Goal: Find specific page/section: Find specific page/section

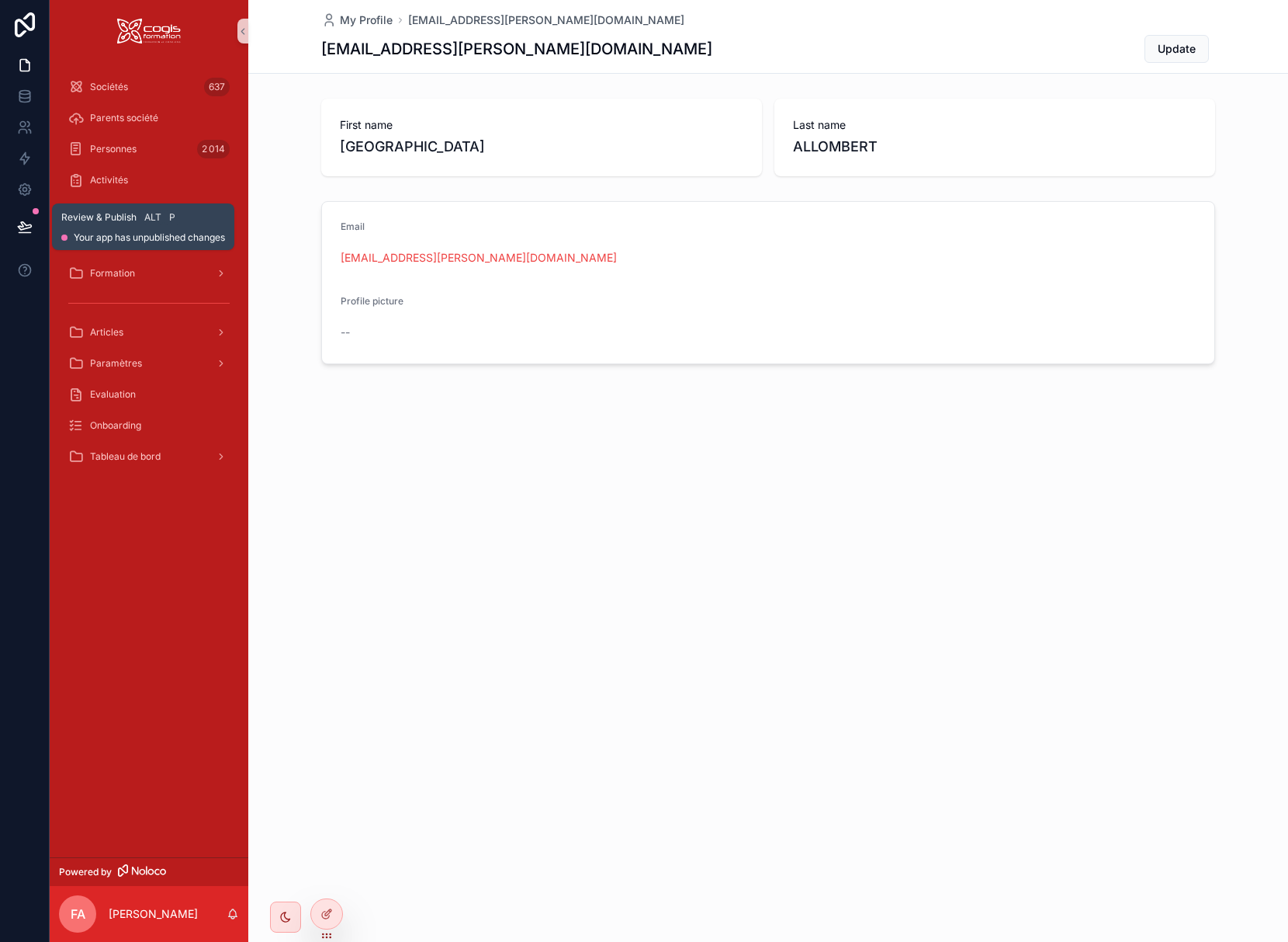
click at [30, 229] on icon at bounding box center [25, 227] width 16 height 16
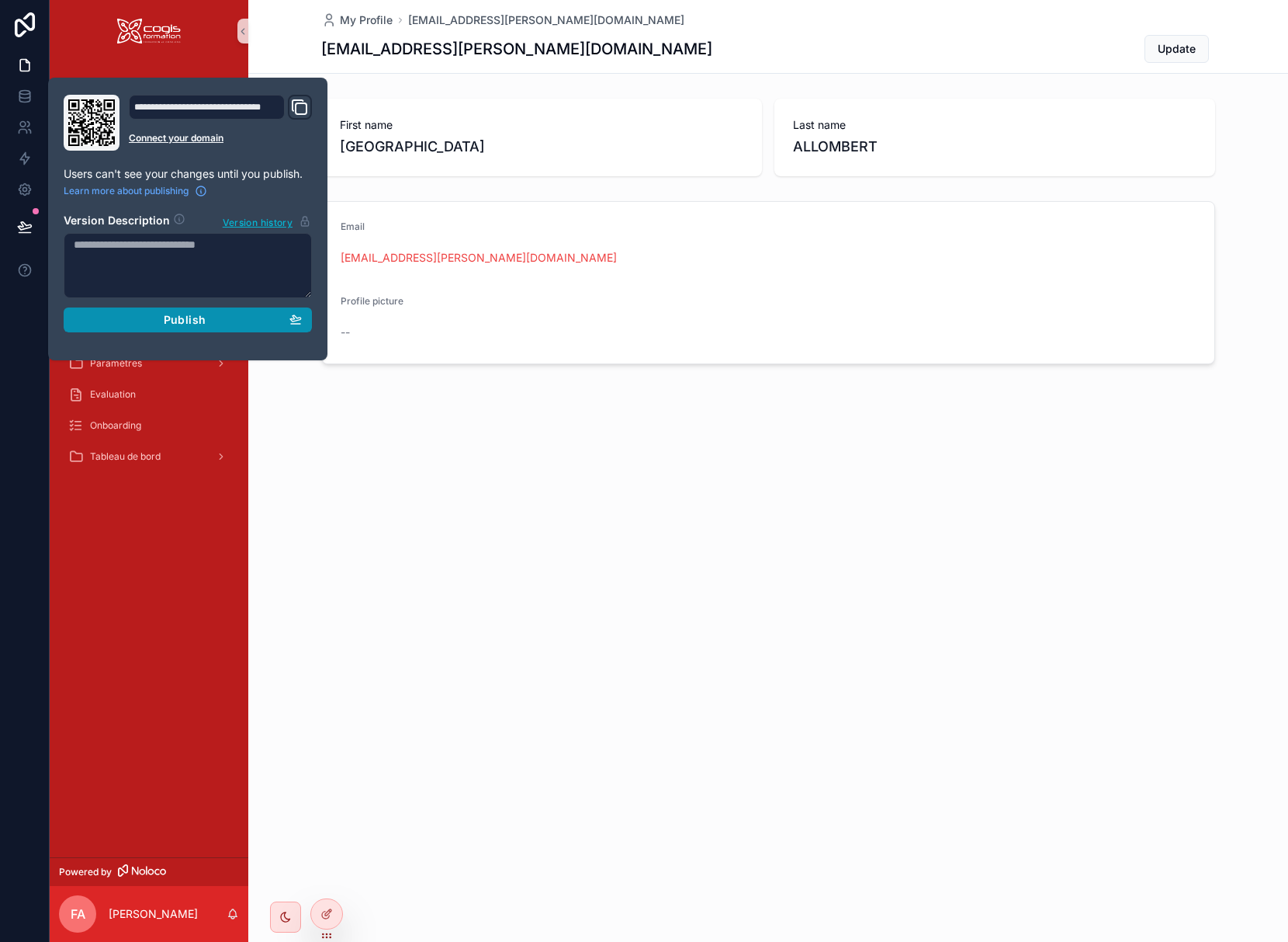
click at [175, 316] on span "Publish" at bounding box center [185, 320] width 42 height 14
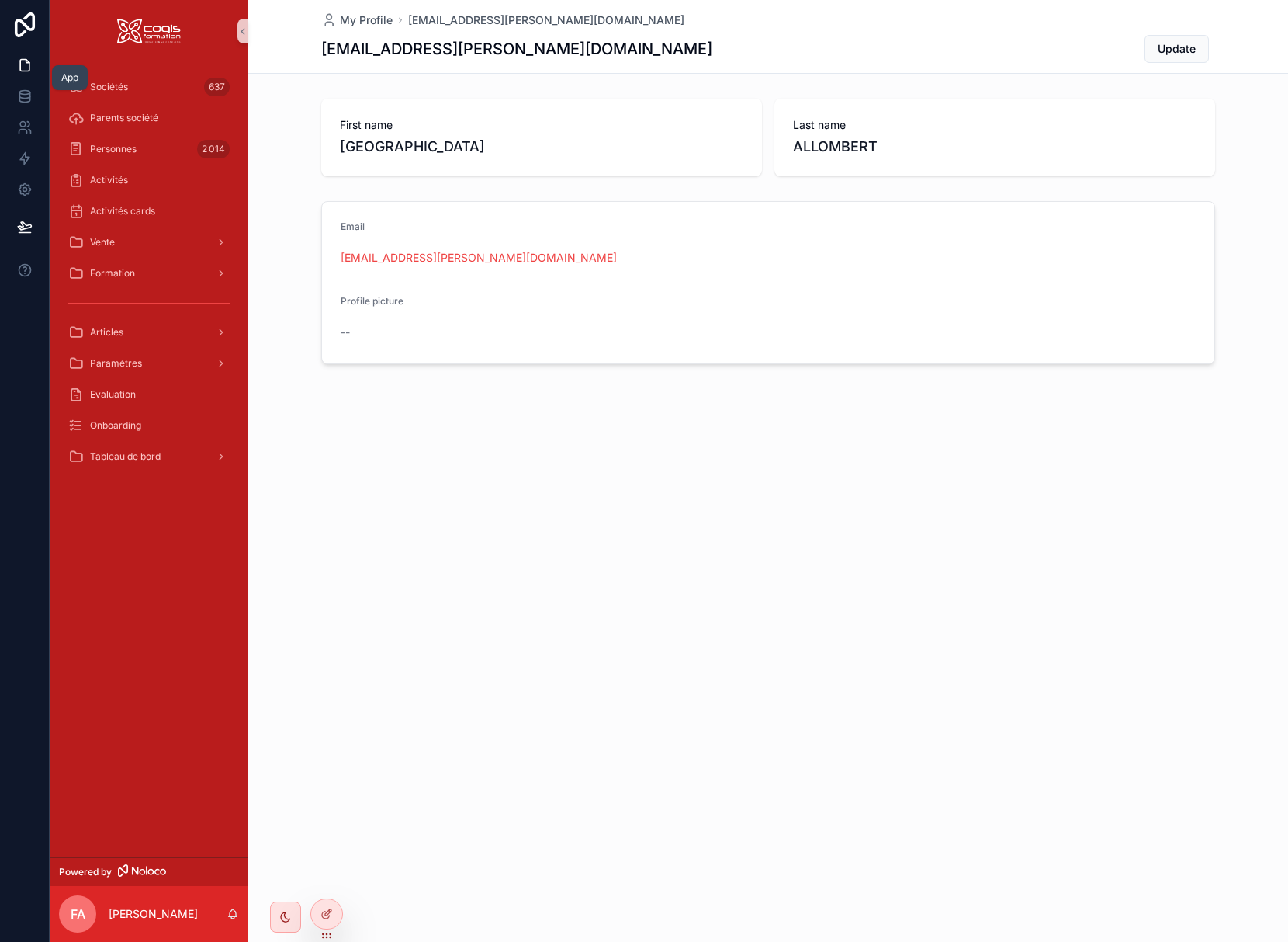
click at [27, 70] on icon at bounding box center [25, 65] width 9 height 12
click at [142, 236] on div "Vente" at bounding box center [149, 243] width 161 height 25
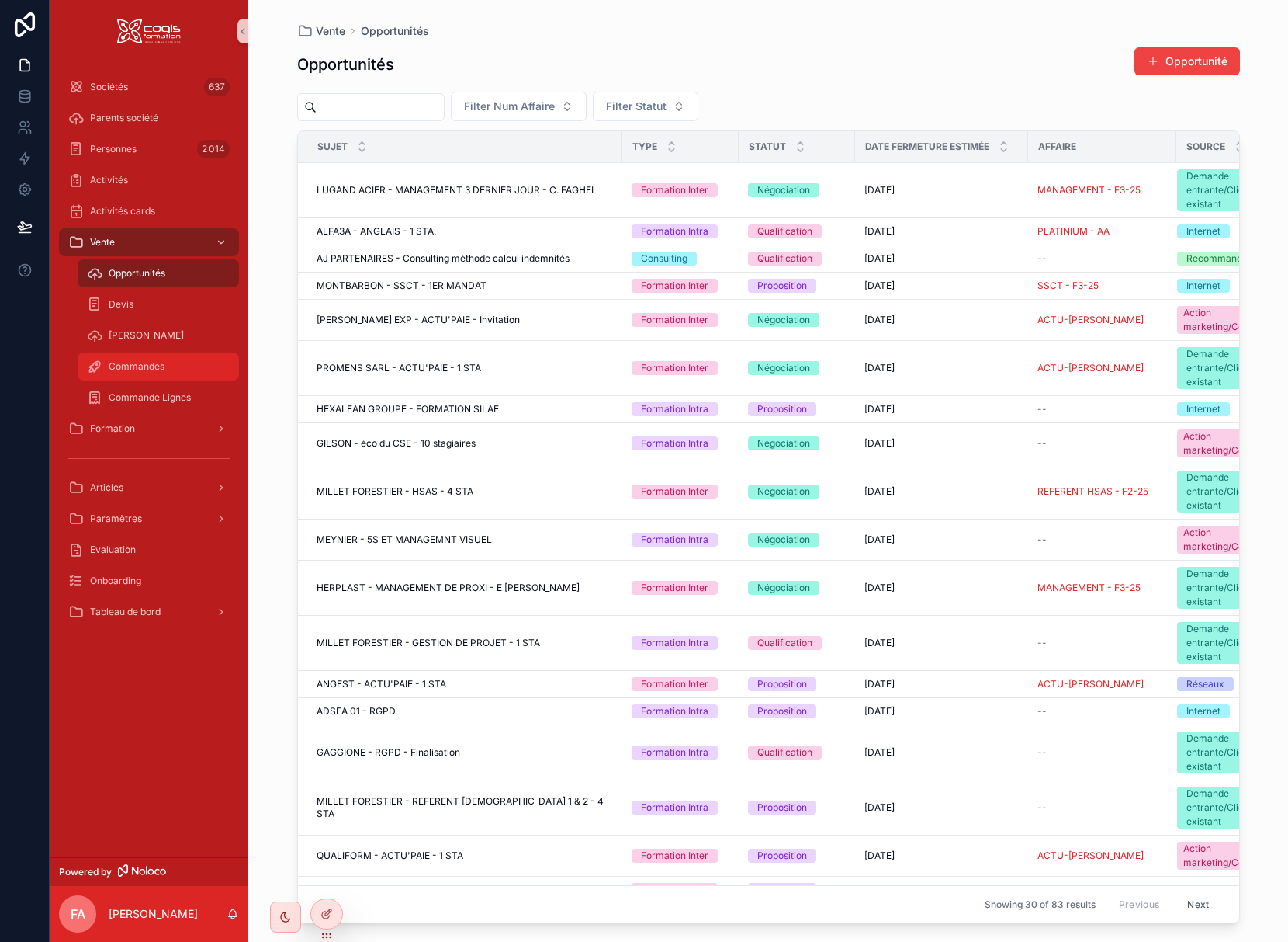
click at [151, 366] on span "Commandes" at bounding box center [136, 366] width 56 height 13
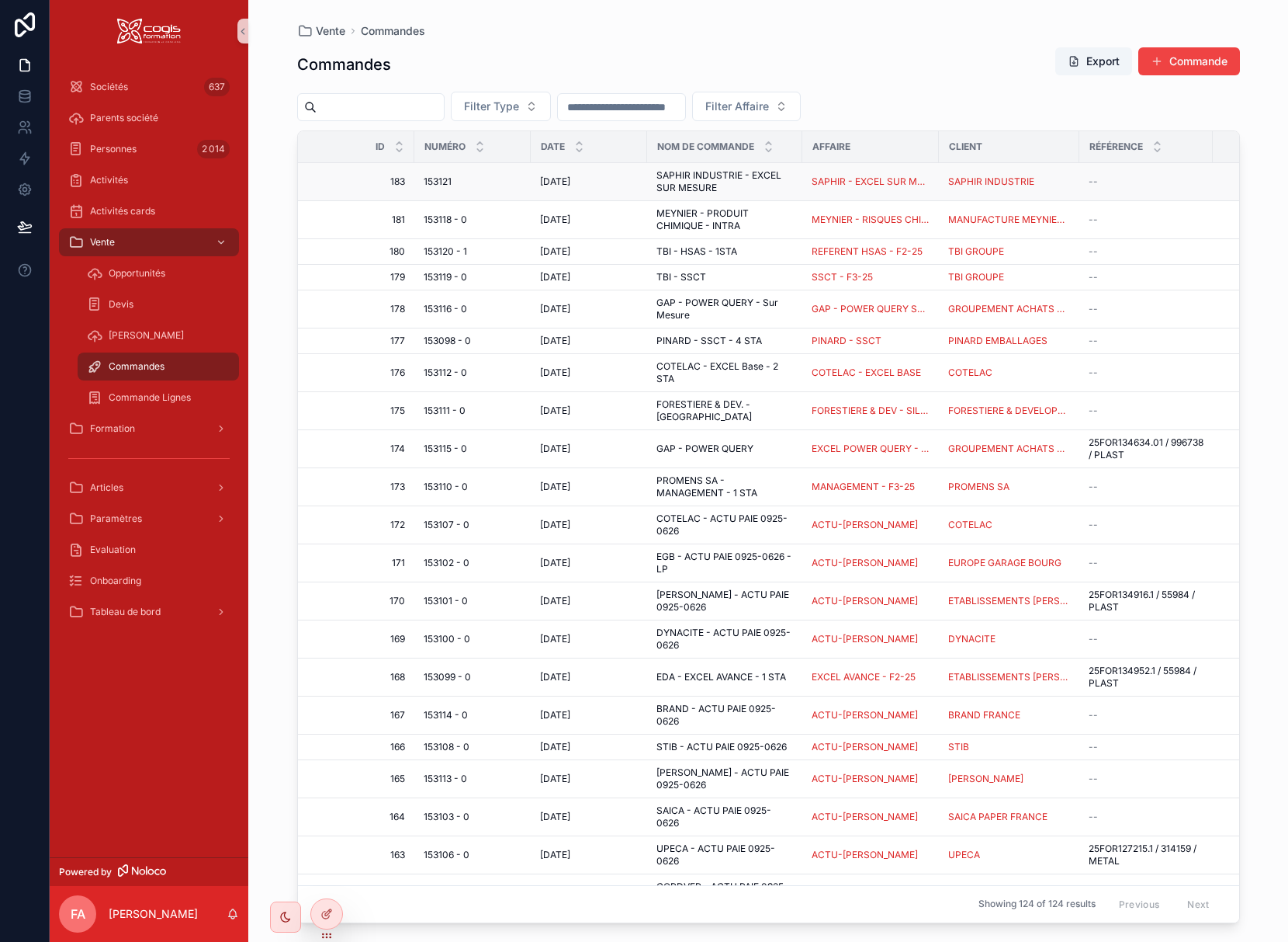
click at [450, 178] on span "153121" at bounding box center [438, 182] width 28 height 13
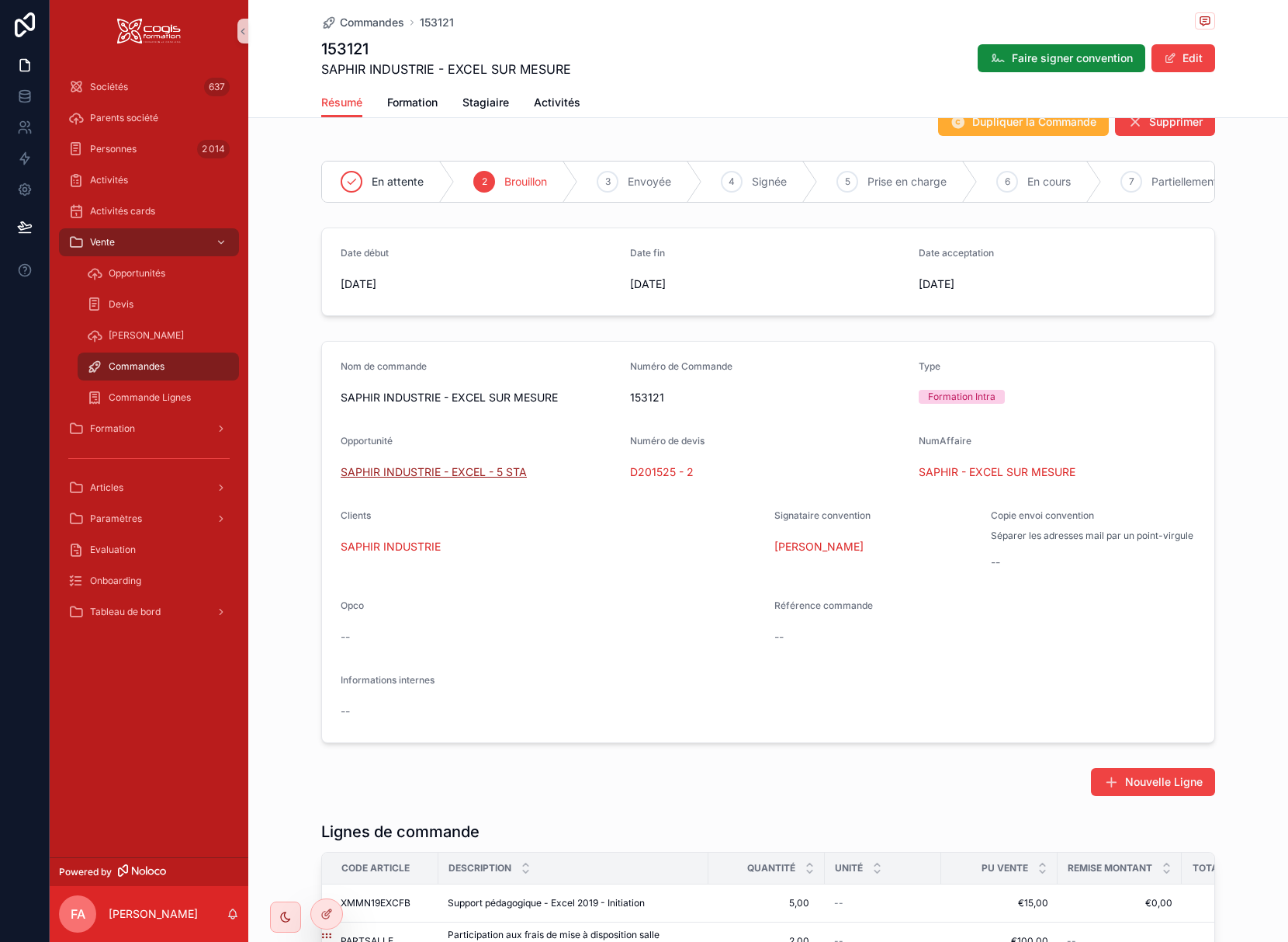
scroll to position [24, 0]
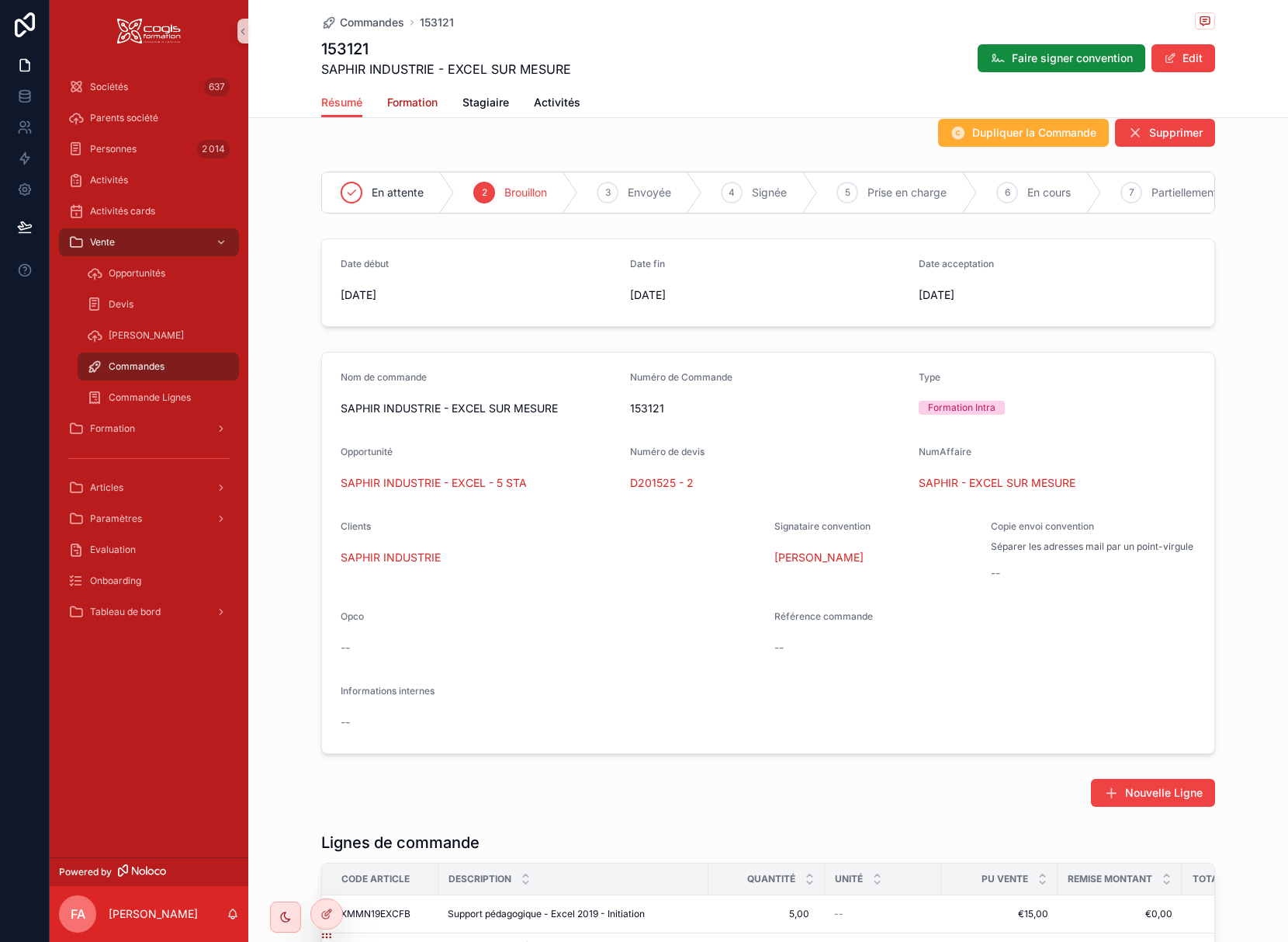
click at [408, 99] on span "Formation" at bounding box center [412, 102] width 50 height 16
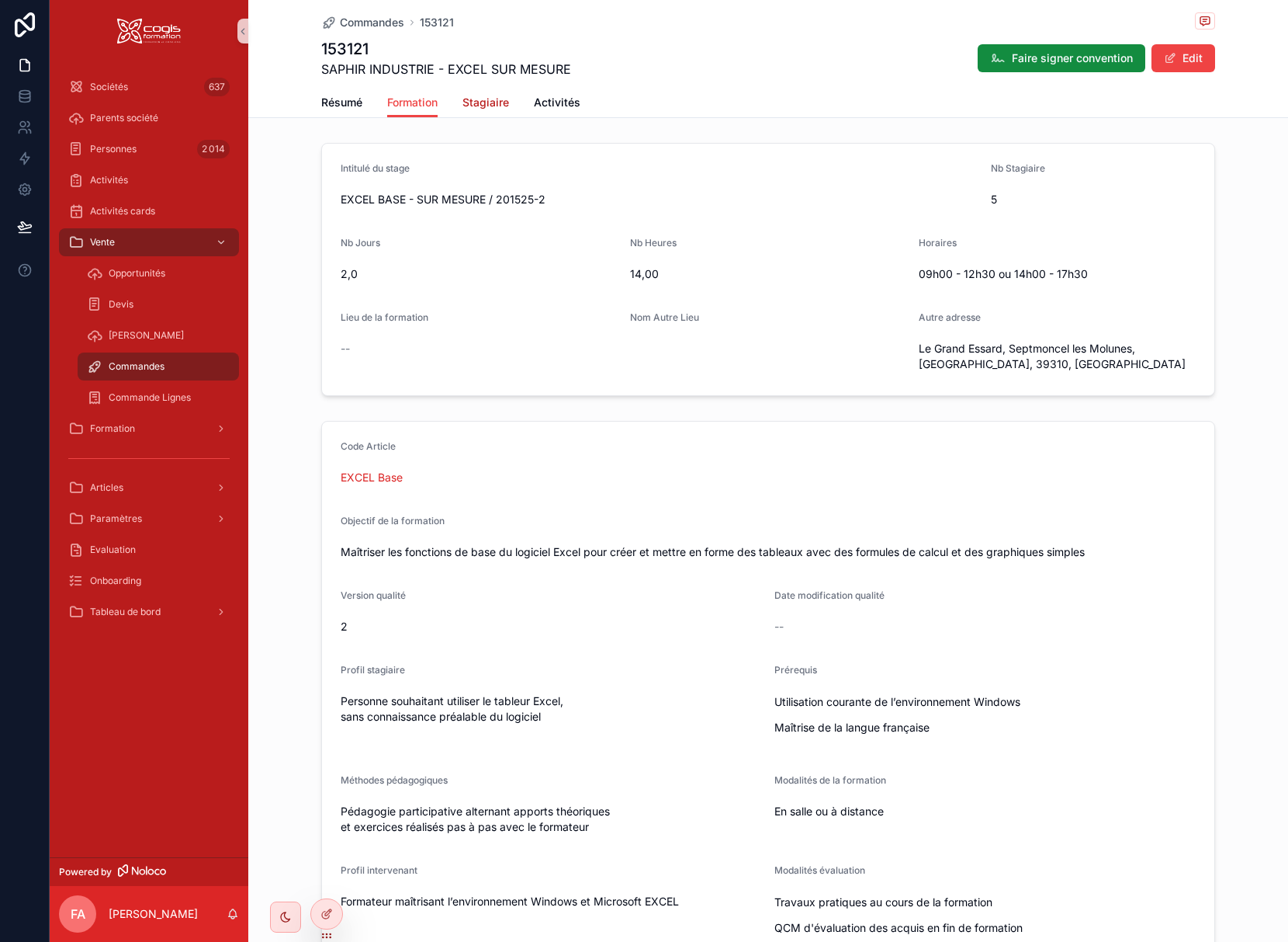
click at [483, 108] on span "Stagiaire" at bounding box center [486, 102] width 47 height 16
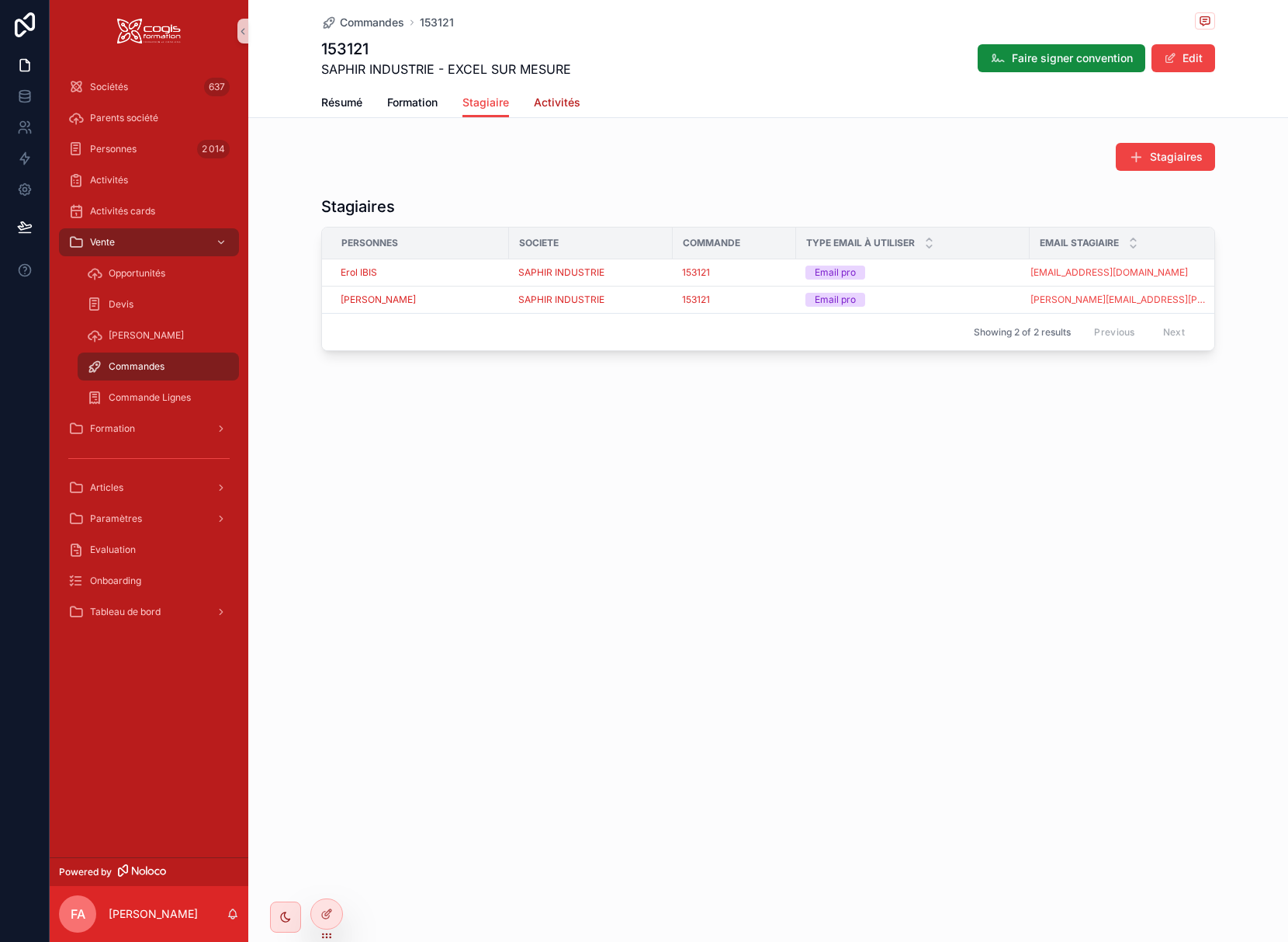
click at [561, 102] on span "Activités" at bounding box center [558, 102] width 47 height 16
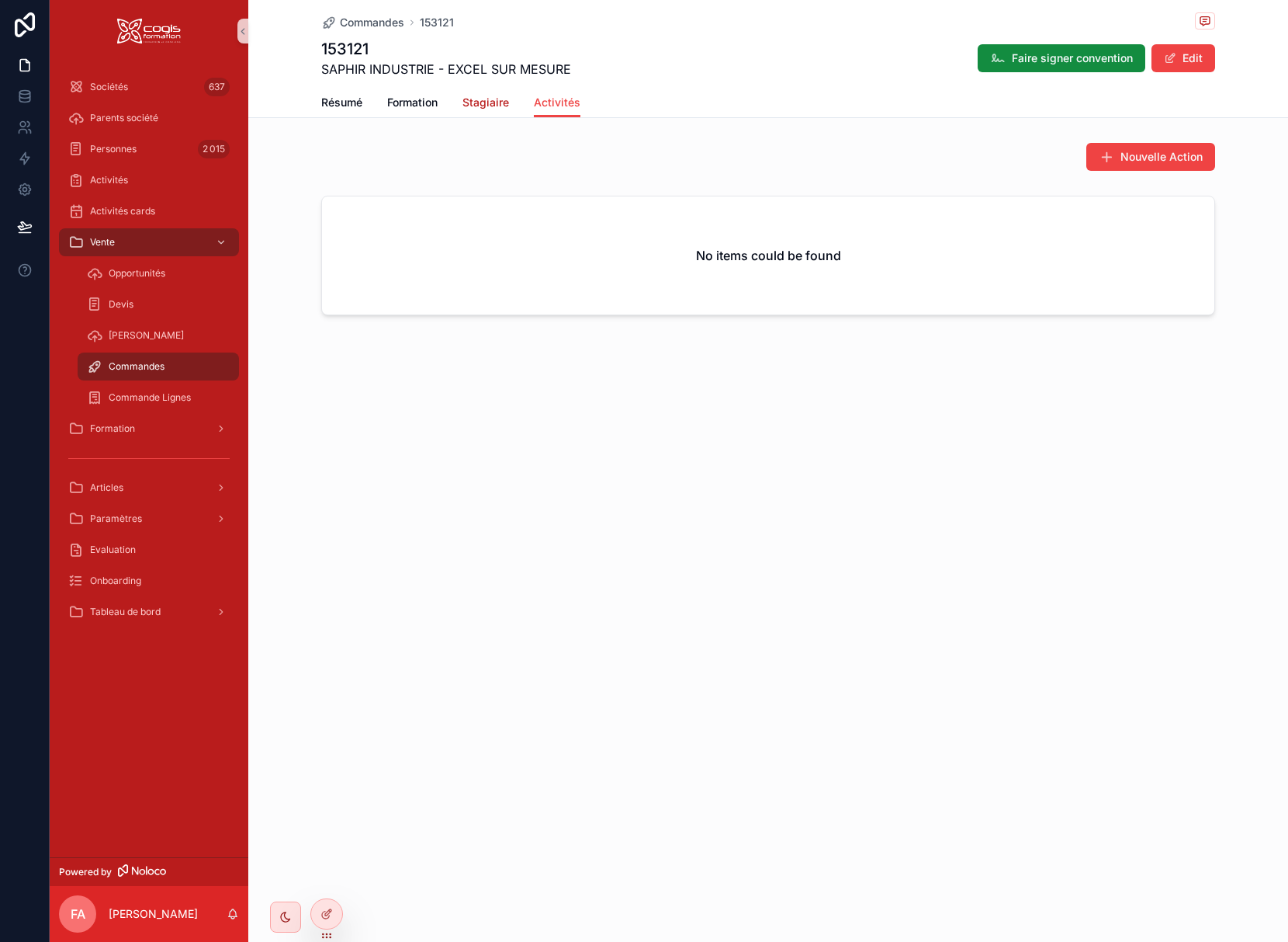
click at [481, 105] on span "Stagiaire" at bounding box center [486, 102] width 47 height 16
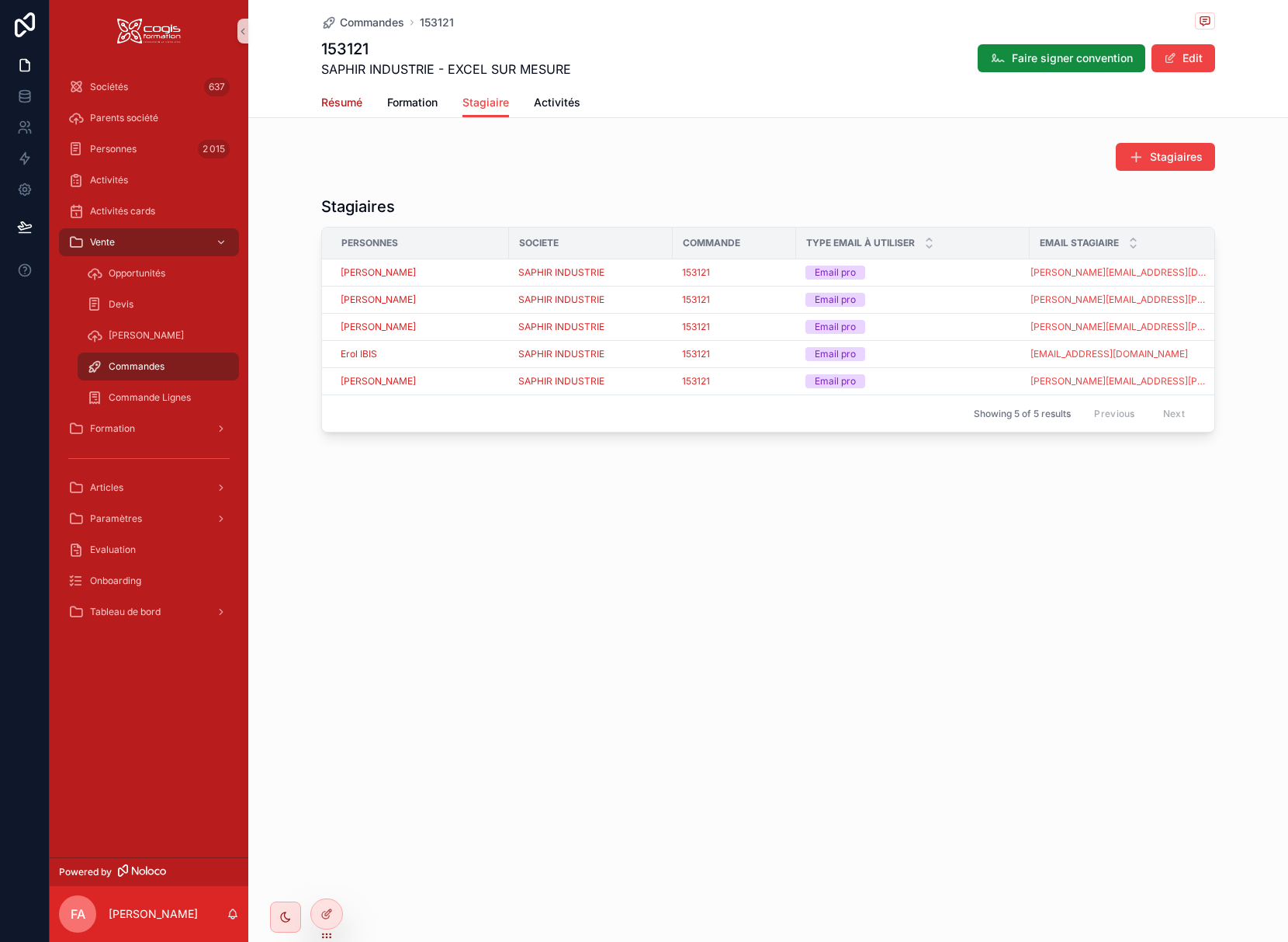
click at [331, 108] on span "Résumé" at bounding box center [342, 102] width 41 height 16
